Goal: Book appointment/travel/reservation

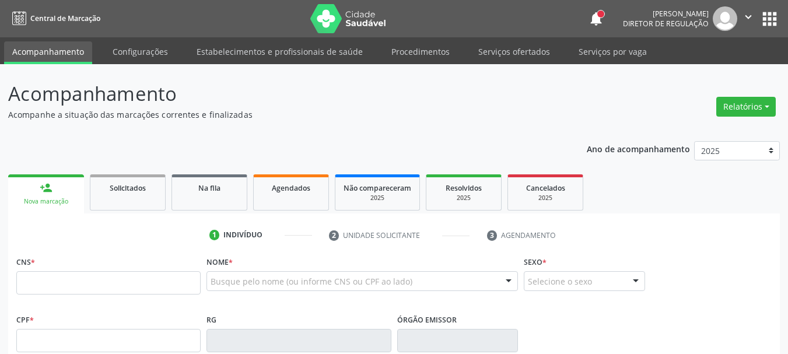
scroll to position [117, 0]
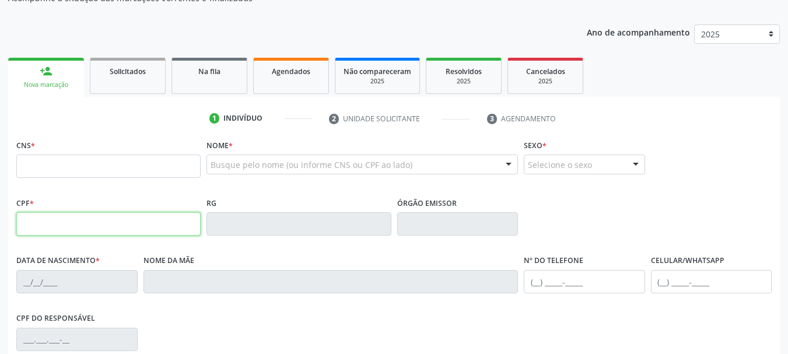
click at [68, 231] on input "text" at bounding box center [108, 223] width 184 height 23
type input "154.122.314-46"
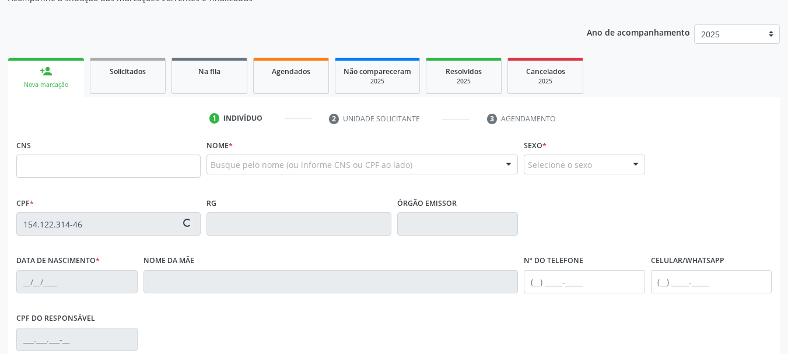
type input "[DATE]"
type input "[DEMOGRAPHIC_DATA][PERSON_NAME]"
type input "[PHONE_NUMBER]"
type input "154.122.314-46"
type input "482"
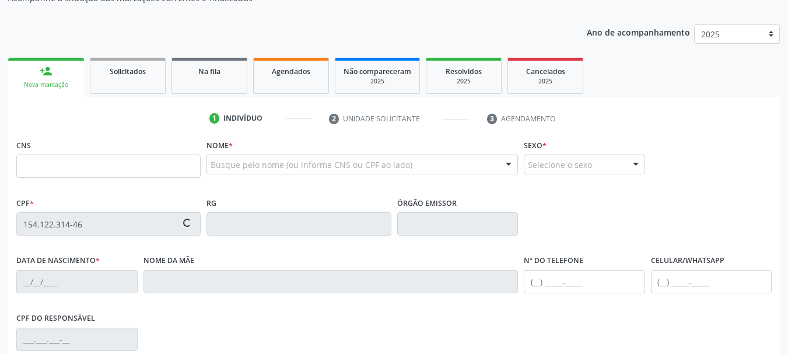
type input "898 0034 5793 9197"
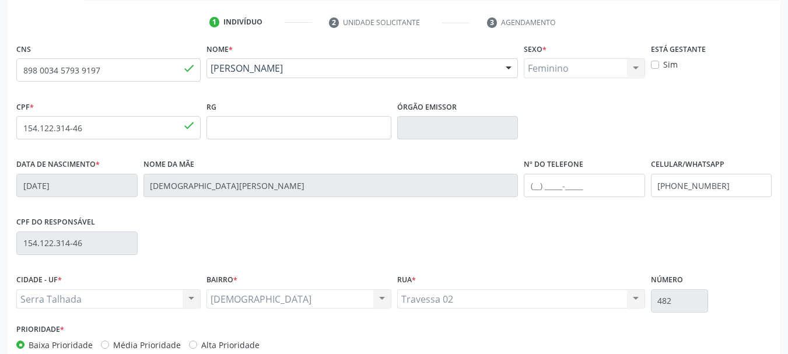
scroll to position [233, 0]
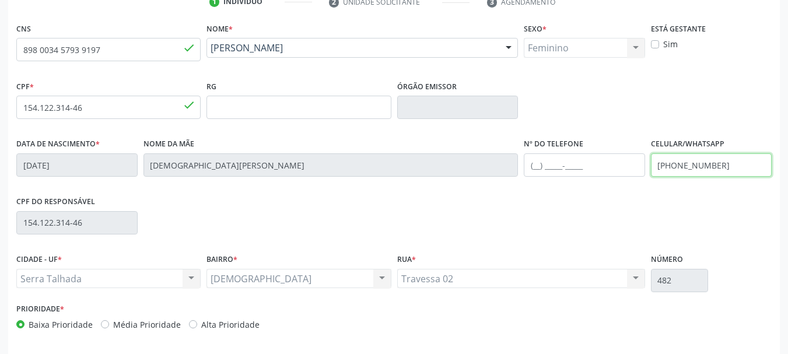
drag, startPoint x: 721, startPoint y: 173, endPoint x: 544, endPoint y: 188, distance: 177.9
click at [544, 188] on div "Data de nascimento * [DATE] Nome da mãe [DEMOGRAPHIC_DATA][PERSON_NAME] Nº do T…" at bounding box center [393, 164] width 761 height 58
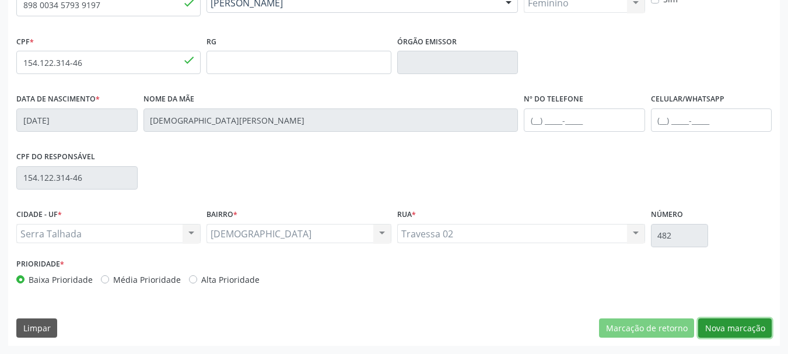
click at [716, 328] on button "Nova marcação" at bounding box center [734, 328] width 73 height 20
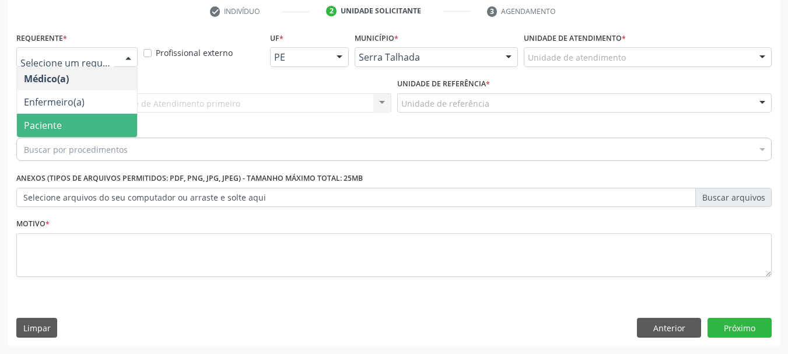
click at [103, 122] on span "Paciente" at bounding box center [77, 125] width 120 height 23
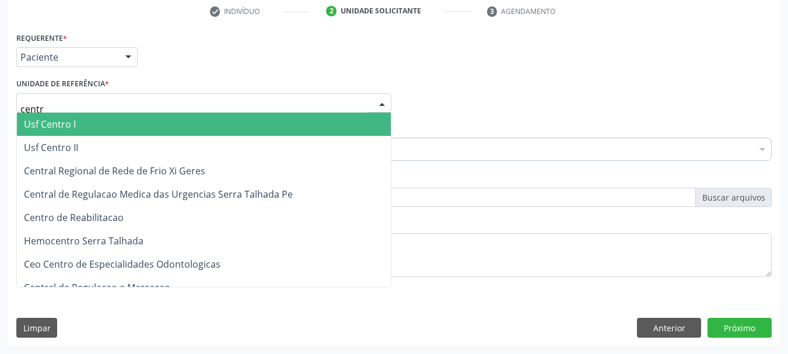
type input "centro"
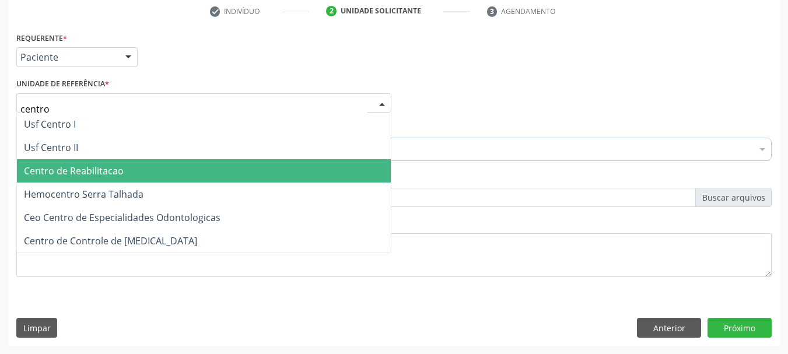
click at [97, 166] on span "Centro de Reabilitacao" at bounding box center [74, 170] width 100 height 13
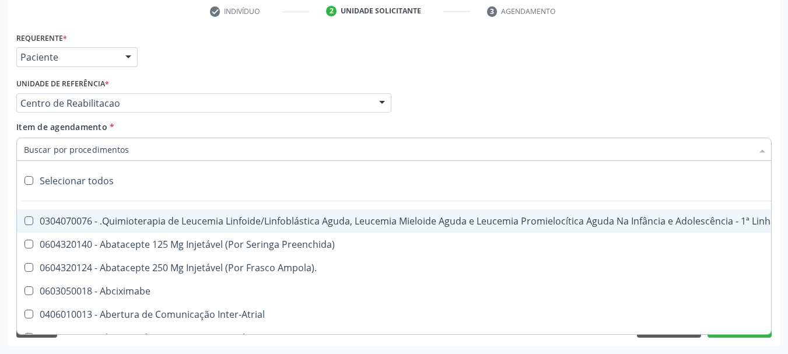
click at [84, 149] on input "Item de agendamento *" at bounding box center [388, 149] width 728 height 23
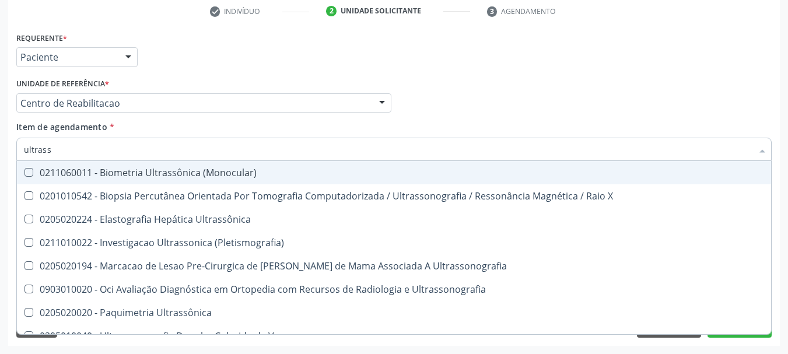
type input "ultrasso"
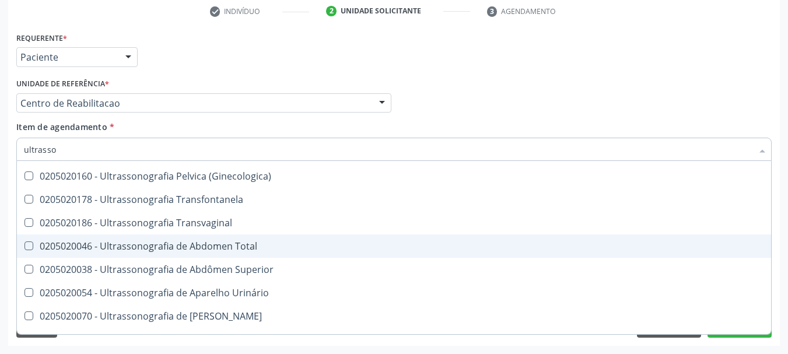
scroll to position [233, 0]
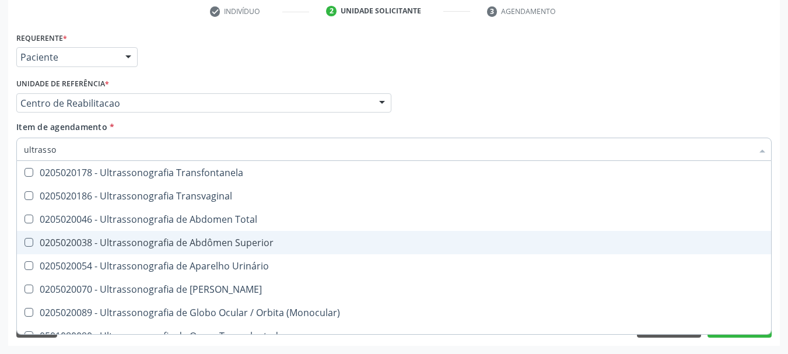
click at [237, 223] on div "0205020046 - Ultrassonografia de Abdomen Total" at bounding box center [394, 219] width 740 height 9
checkbox Total "true"
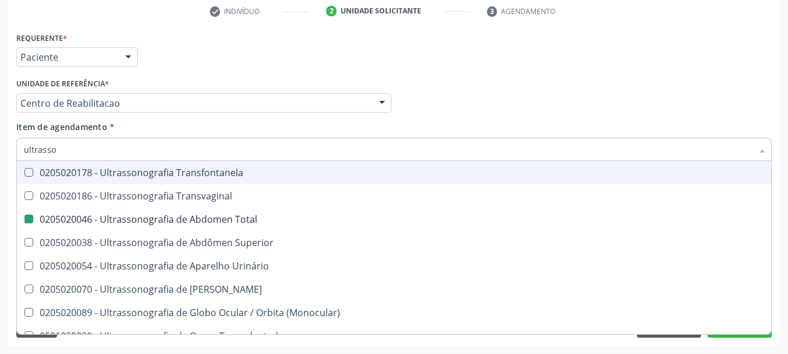
click at [525, 105] on div "Médico Solicitante Por favor, selecione a Unidade de Atendimento primeiro Nenhu…" at bounding box center [393, 97] width 761 height 45
checkbox \(Pletismografia\) "true"
checkbox Total "false"
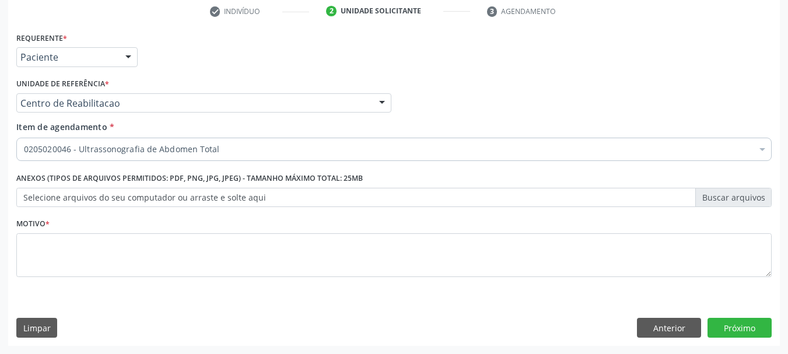
scroll to position [0, 0]
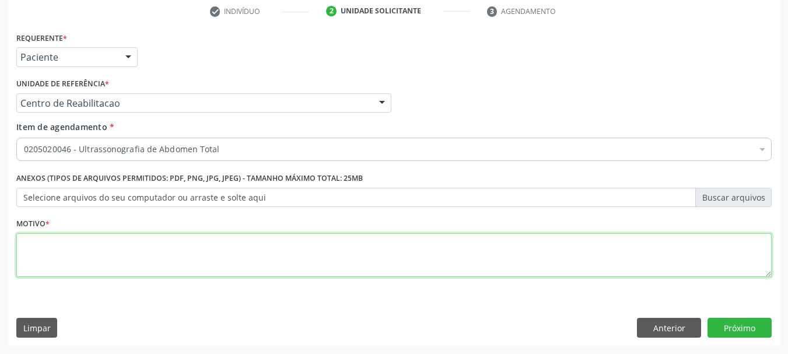
click at [103, 268] on textarea at bounding box center [393, 255] width 755 height 44
type textarea "...."
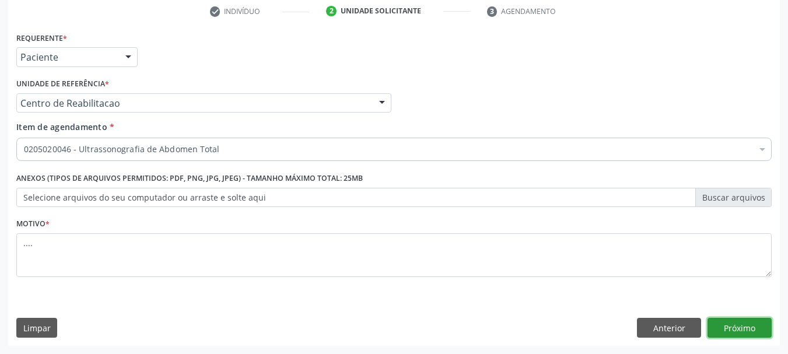
click at [759, 328] on button "Próximo" at bounding box center [739, 328] width 64 height 20
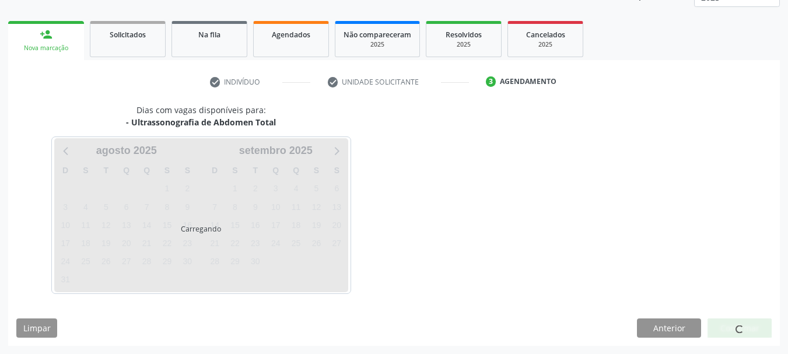
scroll to position [153, 0]
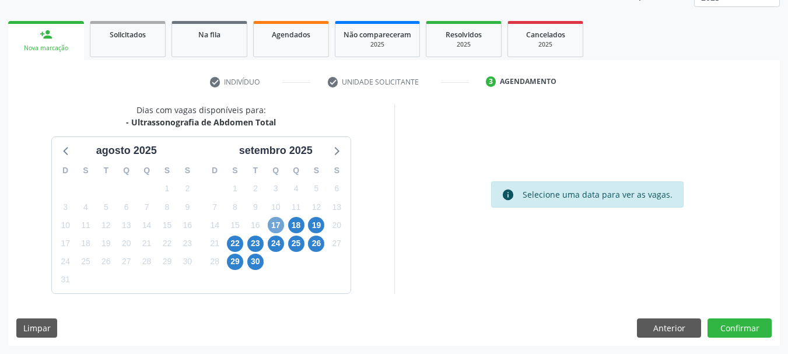
click at [269, 222] on span "17" at bounding box center [276, 225] width 16 height 16
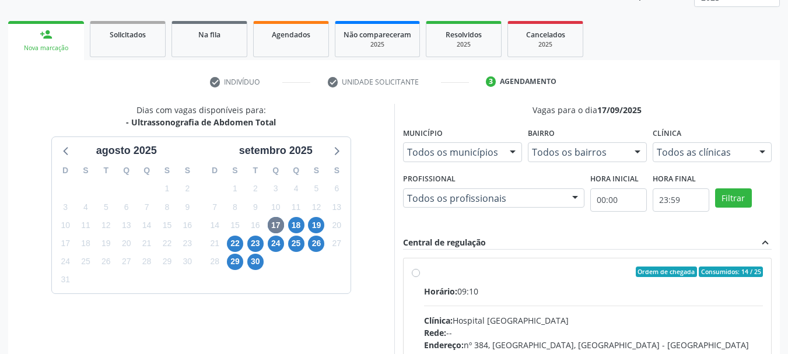
click at [424, 273] on label "Ordem de chegada Consumidos: 14 / 25 Horário: 09:10 Clínica: Hospital [GEOGRAPH…" at bounding box center [593, 356] width 339 height 179
click at [412, 273] on input "Ordem de chegada Consumidos: 14 / 25 Horário: 09:10 Clínica: Hospital [GEOGRAPH…" at bounding box center [416, 272] width 8 height 10
radio input "true"
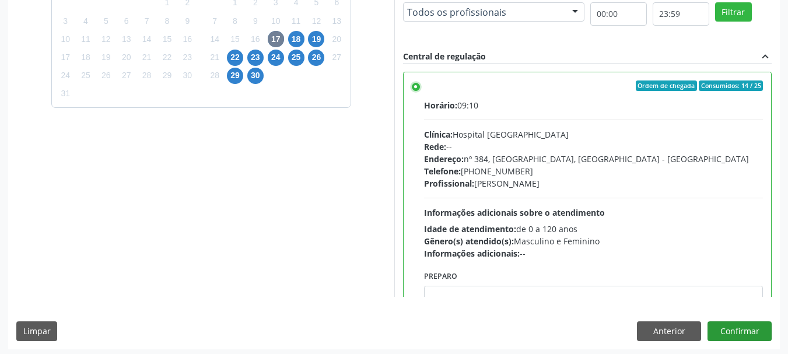
scroll to position [343, 0]
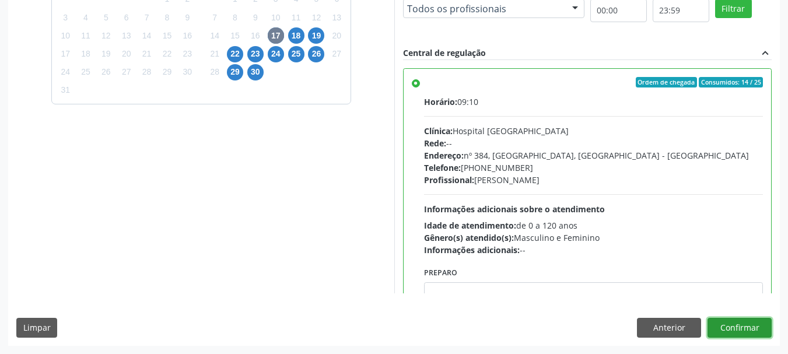
click at [747, 332] on button "Confirmar" at bounding box center [739, 328] width 64 height 20
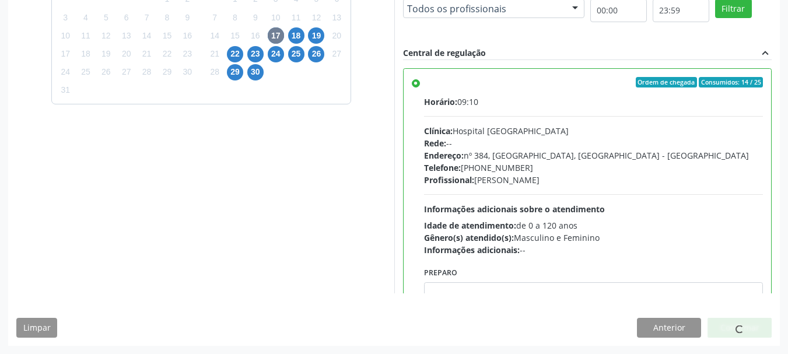
scroll to position [31, 0]
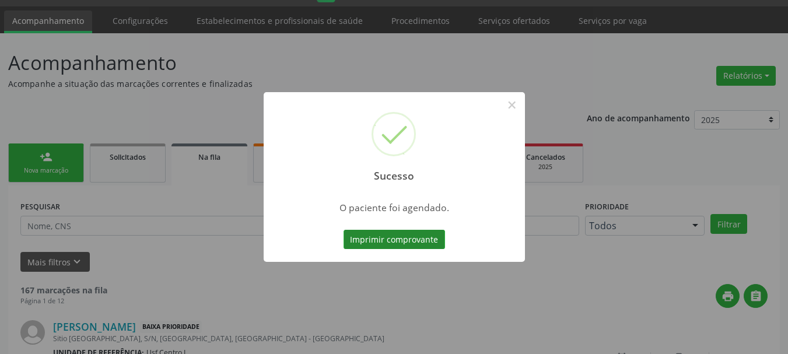
click at [357, 243] on button "Imprimir comprovante" at bounding box center [393, 240] width 101 height 20
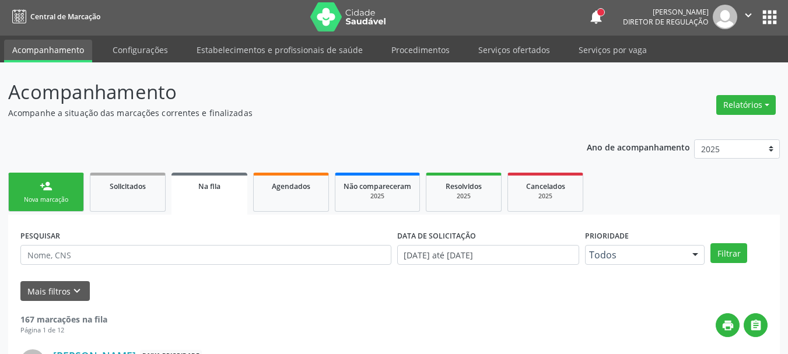
scroll to position [0, 0]
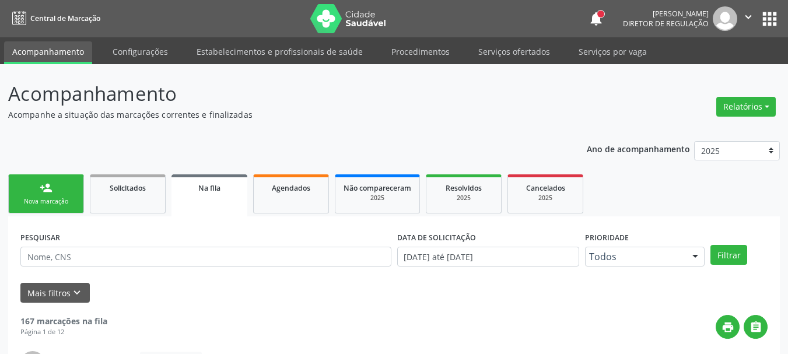
click at [772, 17] on button "apps" at bounding box center [769, 19] width 20 height 20
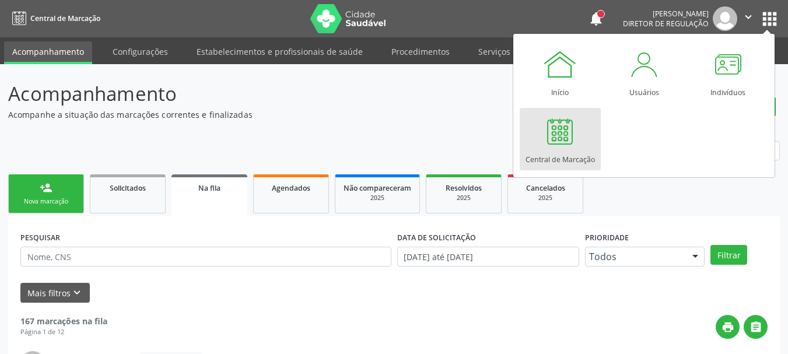
click at [563, 135] on div at bounding box center [559, 131] width 35 height 35
